Goal: Task Accomplishment & Management: Manage account settings

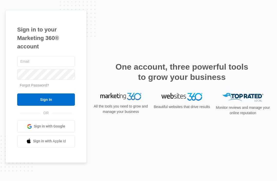
click at [64, 67] on input "text" at bounding box center [46, 61] width 58 height 11
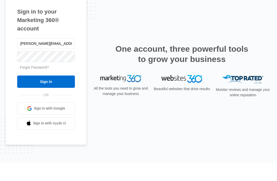
type input "Kesha.ct@theclothoption.org"
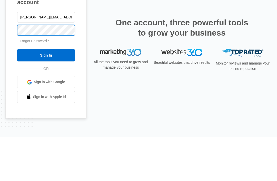
click at [46, 94] on input "Sign In" at bounding box center [46, 100] width 58 height 12
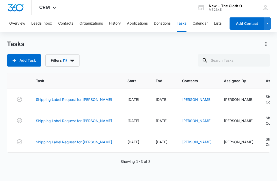
click at [92, 98] on link "Shipping Label Request for [PERSON_NAME]" at bounding box center [74, 99] width 76 height 5
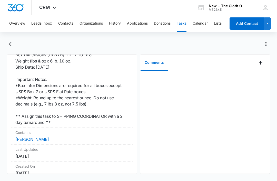
scroll to position [157, 0]
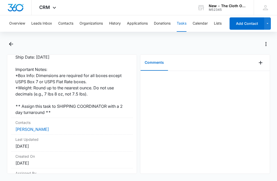
click at [37, 127] on link "[PERSON_NAME]" at bounding box center [32, 129] width 34 height 5
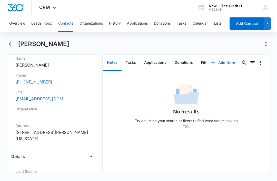
scroll to position [102, 0]
click at [130, 63] on button "Tasks" at bounding box center [131, 63] width 18 height 16
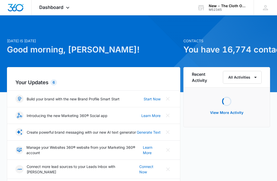
click at [69, 7] on icon at bounding box center [67, 8] width 3 height 2
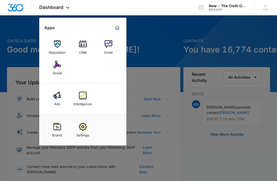
click at [84, 48] on img at bounding box center [83, 44] width 8 height 8
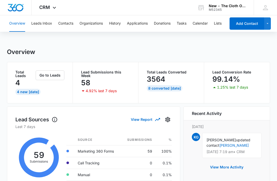
click at [182, 24] on button "Tasks" at bounding box center [182, 23] width 10 height 16
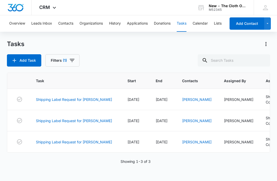
click at [94, 100] on link "Shipping Label Request for K. RICHARD" at bounding box center [74, 99] width 76 height 5
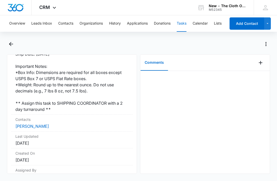
scroll to position [160, 0]
click at [35, 124] on link "[PERSON_NAME]" at bounding box center [32, 126] width 34 height 5
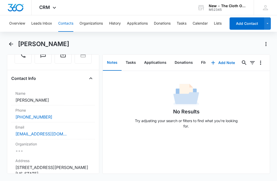
scroll to position [68, 0]
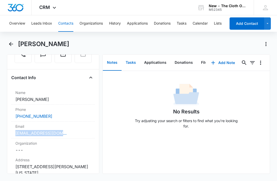
click at [131, 64] on button "Tasks" at bounding box center [131, 63] width 18 height 16
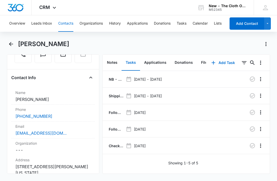
click at [113, 78] on p "NB - Shipped package for Kayla Richard (zone #4)" at bounding box center [116, 79] width 16 height 5
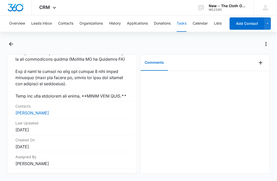
scroll to position [457, 0]
click at [38, 116] on link "Kayla Richard" at bounding box center [32, 113] width 34 height 5
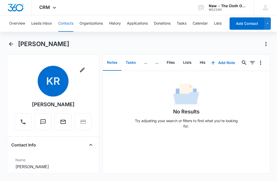
click at [133, 63] on button "Tasks" at bounding box center [131, 63] width 18 height 16
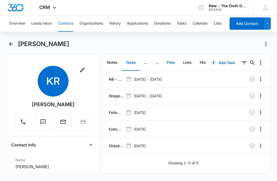
click at [171, 65] on button "Files" at bounding box center [171, 63] width 16 height 16
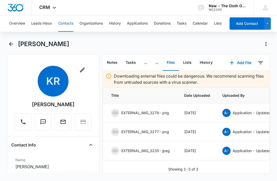
click at [246, 64] on button "Add File" at bounding box center [241, 63] width 32 height 12
click at [236, 79] on div "Upload Files" at bounding box center [234, 80] width 21 height 4
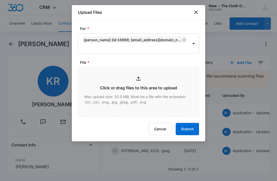
click at [169, 88] on input "File *" at bounding box center [138, 92] width 121 height 49
type input "C:\fakepath\2025-09-04---Kayla-Richard---9434636106194295267962.pdf"
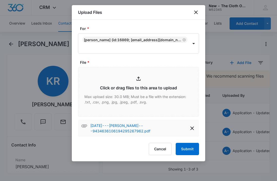
click at [191, 148] on button "Submit" at bounding box center [187, 149] width 23 height 12
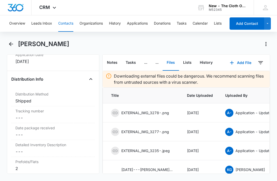
scroll to position [1240, 0]
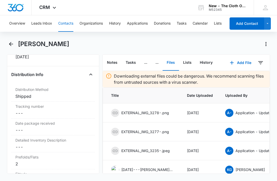
click at [48, 109] on div "Tracking number Cancel Save Changes ---" at bounding box center [53, 110] width 84 height 17
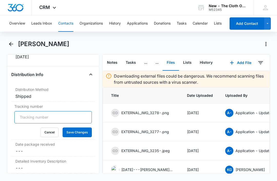
click at [59, 116] on input "Tracking number" at bounding box center [53, 117] width 78 height 12
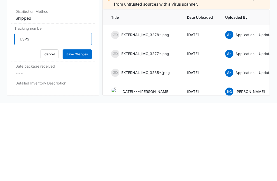
click at [53, 111] on input "USPS" at bounding box center [53, 117] width 78 height 12
paste input "9434636106194295267962"
type input "USPS 9434636106194295267962"
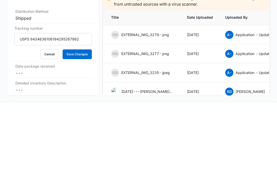
click at [86, 128] on button "Save Changes" at bounding box center [77, 133] width 29 height 10
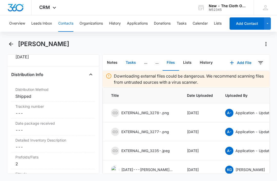
click at [131, 55] on button "Tasks" at bounding box center [131, 63] width 18 height 16
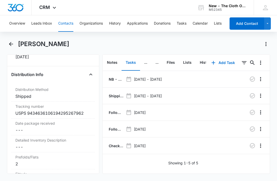
click at [118, 93] on p "Shipping Label Request for K. RICHARD" at bounding box center [116, 95] width 16 height 5
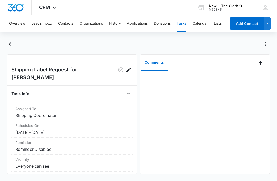
click at [262, 64] on icon "Add Comment" at bounding box center [261, 63] width 6 height 6
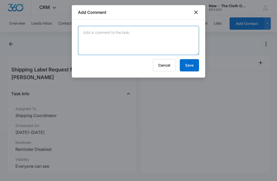
click at [134, 54] on textarea at bounding box center [138, 40] width 121 height 29
click at [120, 36] on textarea at bounding box center [138, 40] width 121 height 29
paste textarea "9434636106194295267962"
type textarea "9434636106194295267962"
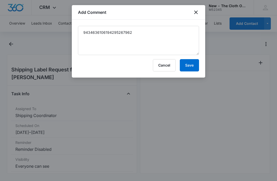
click at [192, 66] on button "Save" at bounding box center [189, 65] width 19 height 12
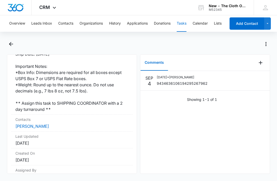
scroll to position [160, 0]
click at [38, 124] on link "Kayla Richard" at bounding box center [32, 126] width 34 height 5
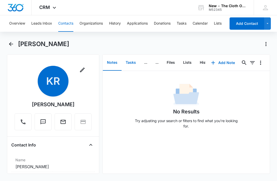
click at [129, 63] on button "Tasks" at bounding box center [131, 63] width 18 height 16
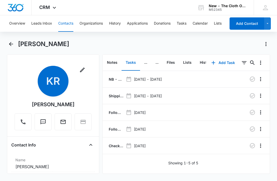
click at [254, 95] on icon "button" at bounding box center [252, 95] width 5 height 5
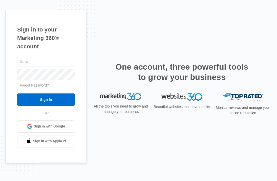
click at [56, 67] on input "text" at bounding box center [46, 61] width 58 height 11
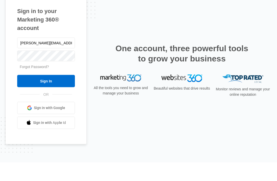
type input "Kesha.ct@theclothoption.org"
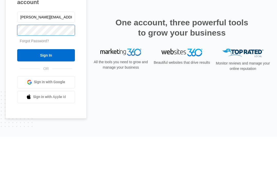
click at [46, 94] on input "Sign In" at bounding box center [46, 100] width 58 height 12
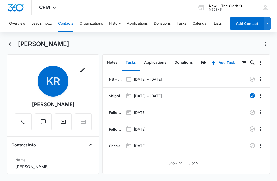
click at [185, 24] on button "Tasks" at bounding box center [182, 23] width 10 height 16
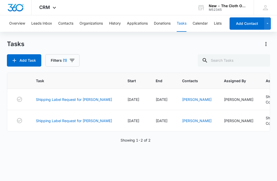
click at [85, 98] on link "Shipping Label Request for L. DINNELL" at bounding box center [74, 99] width 76 height 5
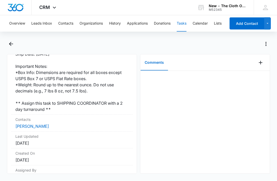
scroll to position [15, 0]
click at [36, 124] on link "[PERSON_NAME]" at bounding box center [32, 126] width 34 height 5
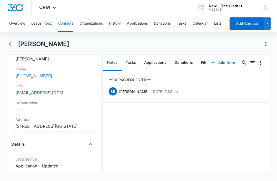
scroll to position [109, 0]
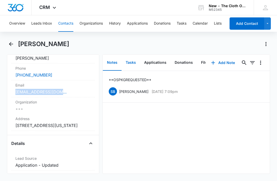
click at [130, 63] on button "Tasks" at bounding box center [131, 63] width 18 height 16
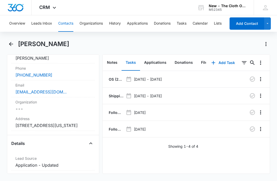
click at [116, 78] on p "OS (20x) - Shipped package for [PERSON_NAME] (zone #4)" at bounding box center [116, 79] width 16 height 5
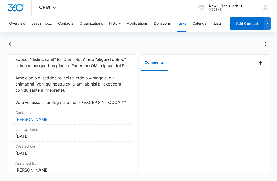
scroll to position [475, 0]
click at [37, 120] on link "[PERSON_NAME]" at bounding box center [32, 119] width 34 height 5
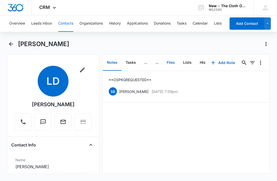
click at [170, 63] on button "Files" at bounding box center [171, 63] width 16 height 16
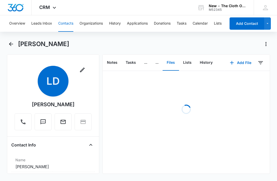
click at [244, 64] on button "Add File" at bounding box center [241, 63] width 32 height 12
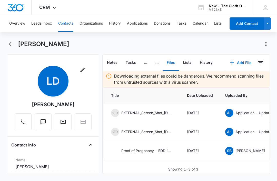
click at [244, 63] on button "Add File" at bounding box center [241, 63] width 32 height 12
click at [240, 80] on div "Upload Files" at bounding box center [234, 80] width 21 height 4
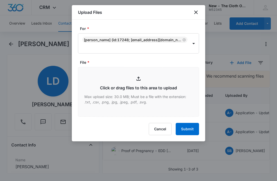
click at [142, 93] on input "File *" at bounding box center [138, 92] width 121 height 49
type input "C:\fakepath\[DATE]---[PERSON_NAME]---9434636106194295268761.pdf"
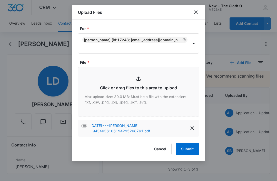
click at [189, 150] on button "Submit" at bounding box center [187, 149] width 23 height 12
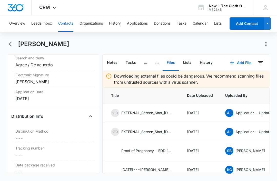
scroll to position [1213, 0]
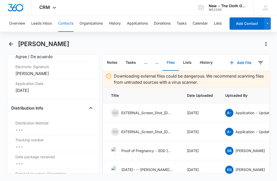
click at [52, 144] on dd "Cancel Save Changes ---" at bounding box center [52, 147] width 75 height 6
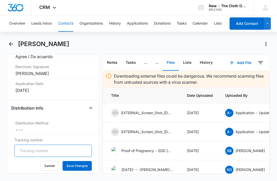
click at [62, 145] on input "Tracking number" at bounding box center [53, 151] width 78 height 12
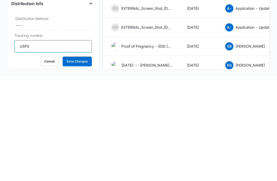
click at [49, 145] on input "USPS" at bounding box center [53, 151] width 78 height 12
paste input "9434636106194295268761"
type input "USPS 9434636106194295268761"
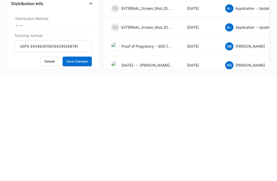
click at [79, 161] on button "Save Changes" at bounding box center [77, 166] width 29 height 10
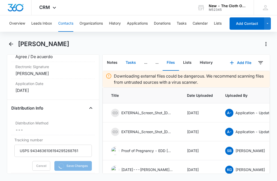
click at [130, 55] on button "Tasks" at bounding box center [131, 63] width 18 height 16
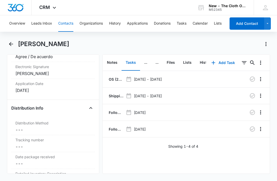
click at [117, 93] on p "Shipping Label Request for L. DINNELL" at bounding box center [116, 95] width 16 height 5
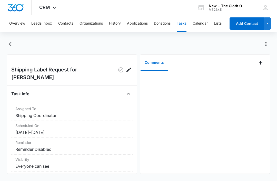
click at [261, 65] on icon "Add Comment" at bounding box center [261, 63] width 6 height 6
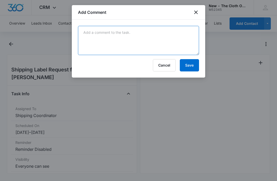
click at [146, 53] on textarea at bounding box center [138, 40] width 121 height 29
click at [105, 33] on textarea at bounding box center [138, 40] width 121 height 29
paste textarea "9434636106194295268761"
type textarea "9434636106194295268761"
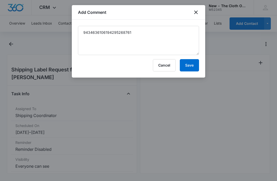
click at [187, 65] on button "Save" at bounding box center [189, 65] width 19 height 12
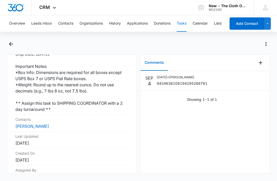
scroll to position [160, 0]
click at [33, 124] on link "Laura Dinnell" at bounding box center [32, 126] width 34 height 5
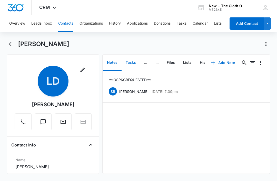
click at [130, 64] on button "Tasks" at bounding box center [131, 63] width 18 height 16
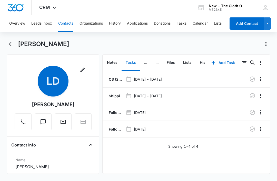
click at [253, 97] on icon "button" at bounding box center [252, 96] width 6 height 6
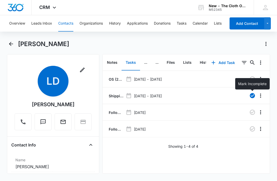
click at [185, 21] on button "Tasks" at bounding box center [182, 23] width 10 height 16
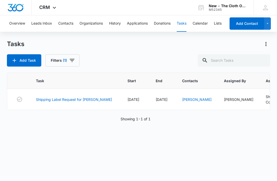
click at [93, 97] on link "Shipping Label Request for [PERSON_NAME]" at bounding box center [74, 99] width 76 height 5
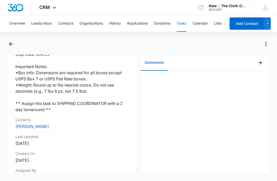
scroll to position [160, 0]
click at [36, 124] on link "[PERSON_NAME]" at bounding box center [32, 126] width 34 height 5
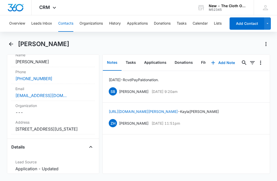
scroll to position [119, 0]
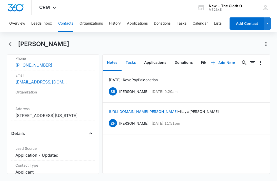
click at [132, 64] on button "Tasks" at bounding box center [131, 63] width 18 height 16
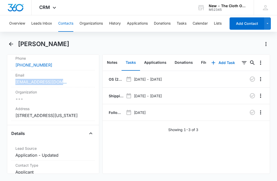
click at [117, 79] on p "OS (20x) - Shipped package for [PERSON_NAME] (zone #4)" at bounding box center [116, 79] width 16 height 5
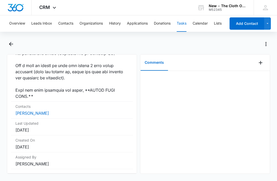
scroll to position [506, 0]
click at [35, 116] on link "[PERSON_NAME]" at bounding box center [32, 113] width 34 height 5
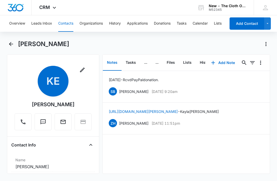
click at [175, 61] on button "Files" at bounding box center [171, 63] width 16 height 16
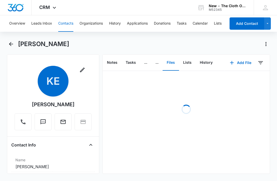
click at [248, 64] on button "Add File" at bounding box center [241, 63] width 32 height 12
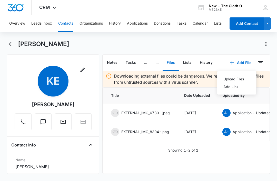
click at [236, 80] on div "Upload Files" at bounding box center [234, 80] width 21 height 4
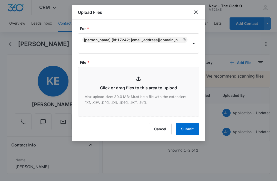
click at [127, 99] on input "File *" at bounding box center [138, 92] width 121 height 49
type input "C:\fakepath\[DATE]---Kayla-Echols---9434636106194295272638.pdf"
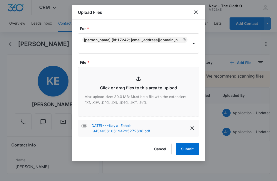
click at [191, 151] on button "Submit" at bounding box center [187, 149] width 23 height 12
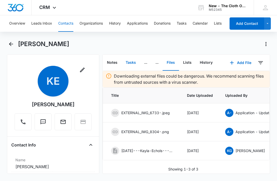
click at [129, 65] on button "Tasks" at bounding box center [131, 63] width 18 height 16
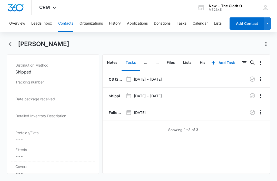
scroll to position [1259, 0]
click at [47, 94] on div "Tracking number Cancel Save Changes ---" at bounding box center [53, 85] width 84 height 17
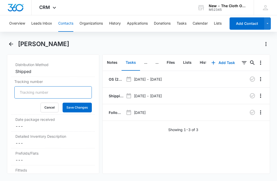
click at [66, 99] on input "Tracking number" at bounding box center [53, 92] width 78 height 12
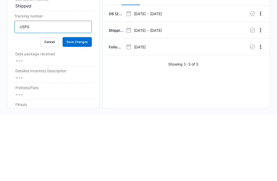
click at [56, 86] on input "USPS" at bounding box center [53, 92] width 78 height 12
click at [52, 86] on input "USPS" at bounding box center [53, 92] width 78 height 12
click at [49, 86] on input "USPS" at bounding box center [53, 92] width 78 height 12
paste input "9434636106194295272638"
type input "USPS 9434636106194295272638"
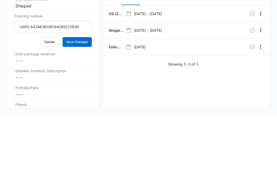
click at [77, 103] on button "Save Changes" at bounding box center [77, 108] width 29 height 10
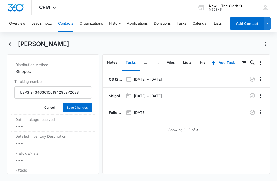
click at [116, 93] on p "Shipping Label Request for [PERSON_NAME]" at bounding box center [116, 95] width 16 height 5
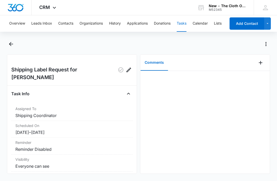
click at [262, 61] on icon "Add Comment" at bounding box center [261, 63] width 6 height 6
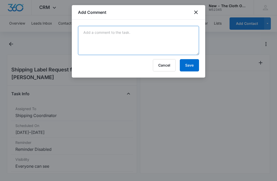
click at [105, 54] on textarea at bounding box center [138, 40] width 121 height 29
click at [101, 40] on textarea at bounding box center [138, 40] width 121 height 29
paste textarea "9434636106194295272638"
type textarea "9434636106194295272638"
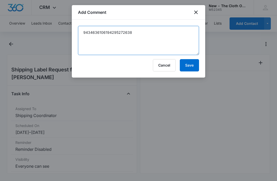
click at [186, 64] on button "Save" at bounding box center [189, 65] width 19 height 12
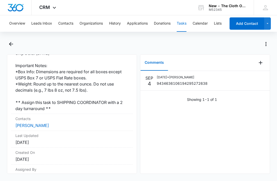
scroll to position [160, 0]
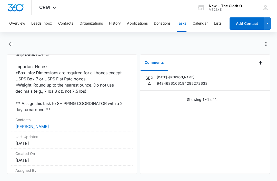
click at [34, 124] on link "[PERSON_NAME]" at bounding box center [32, 126] width 34 height 5
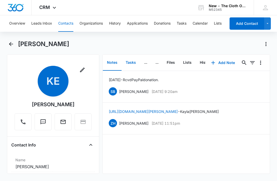
click at [123, 64] on button "Tasks" at bounding box center [131, 63] width 18 height 16
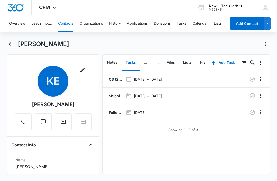
click at [253, 96] on icon "button" at bounding box center [252, 96] width 6 height 6
click at [185, 41] on div "[PERSON_NAME]" at bounding box center [144, 44] width 252 height 8
click at [186, 24] on button "Tasks" at bounding box center [182, 23] width 10 height 16
